Goal: Information Seeking & Learning: Learn about a topic

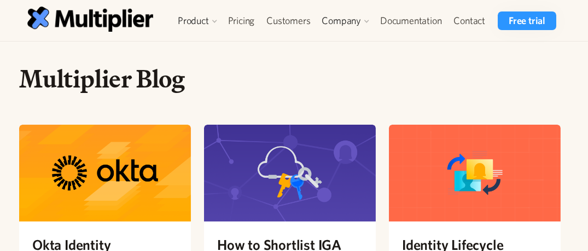
scroll to position [99, 0]
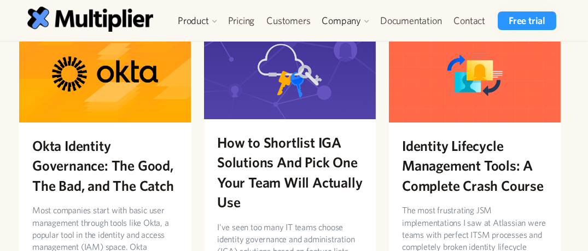
drag, startPoint x: 0, startPoint y: 0, endPoint x: 343, endPoint y: 140, distance: 370.1
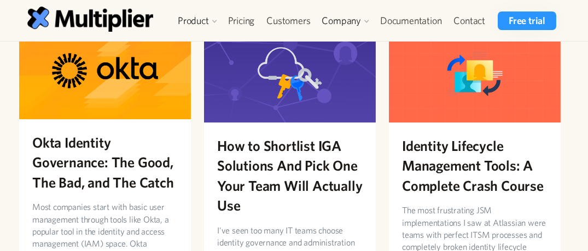
drag, startPoint x: 343, startPoint y: 140, endPoint x: 49, endPoint y: 173, distance: 295.2
click at [49, 173] on h2 "Okta Identity Governance: The Good, The Bad, and The Catch" at bounding box center [105, 162] width 146 height 60
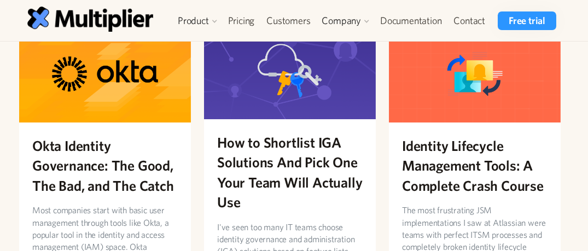
click at [233, 178] on h2 "How to Shortlist IGA Solutions And Pick One Your Team Will Actually Use" at bounding box center [290, 172] width 146 height 80
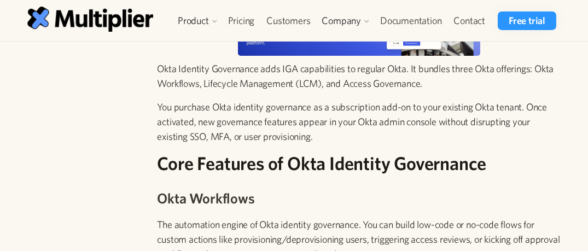
scroll to position [646, 0]
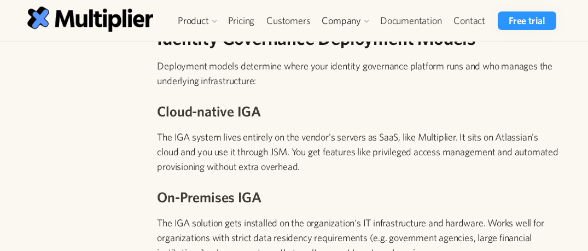
scroll to position [1940, 0]
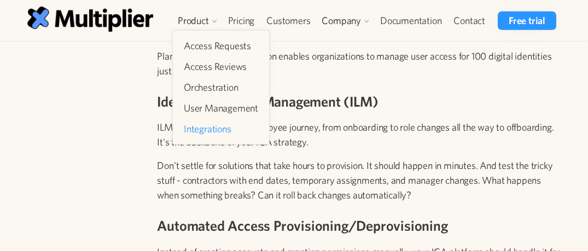
click at [206, 134] on link "Integrations" at bounding box center [221, 129] width 83 height 20
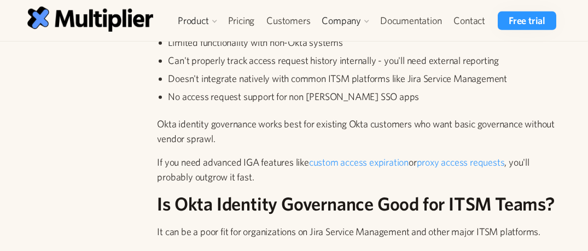
scroll to position [2388, 0]
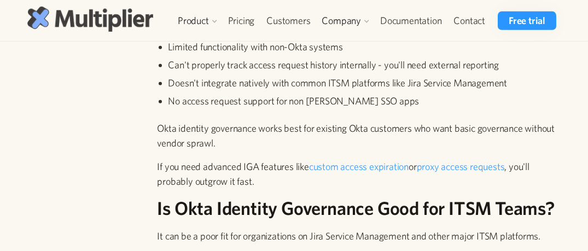
click at [75, 27] on img at bounding box center [90, 19] width 126 height 25
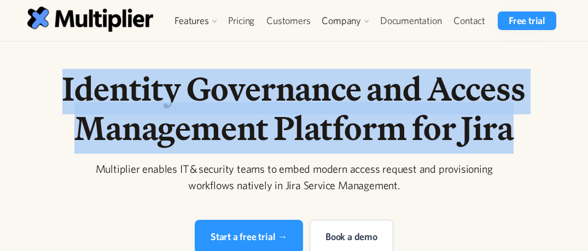
drag, startPoint x: 473, startPoint y: 190, endPoint x: 73, endPoint y: 103, distance: 409.3
click at [73, 103] on h1 "Identity Governance and Access Management Platform for Jira" at bounding box center [294, 108] width 553 height 79
copy h1 "Identity Governance and Access Management Platform for Jira"
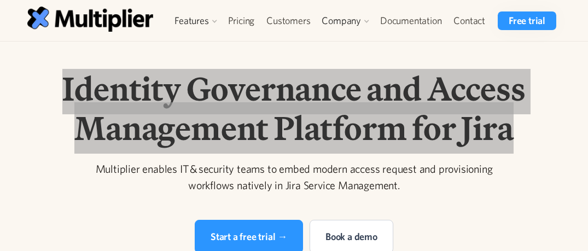
scroll to position [99, 0]
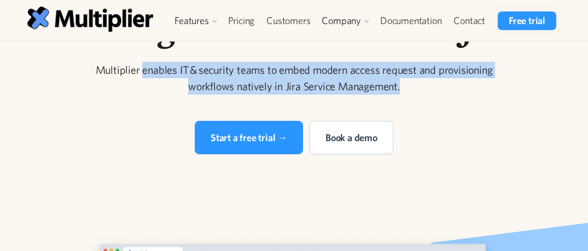
drag, startPoint x: 445, startPoint y: 167, endPoint x: 107, endPoint y: 150, distance: 338.1
click at [107, 95] on div "Multiplier enables IT & security teams to embed modern access request and provi…" at bounding box center [294, 78] width 420 height 33
copy div "enables IT & security teams to embed modern access request and provisioning wor…"
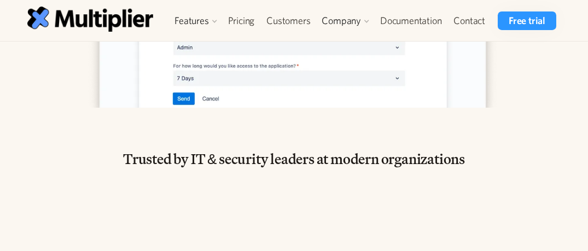
scroll to position [597, 0]
